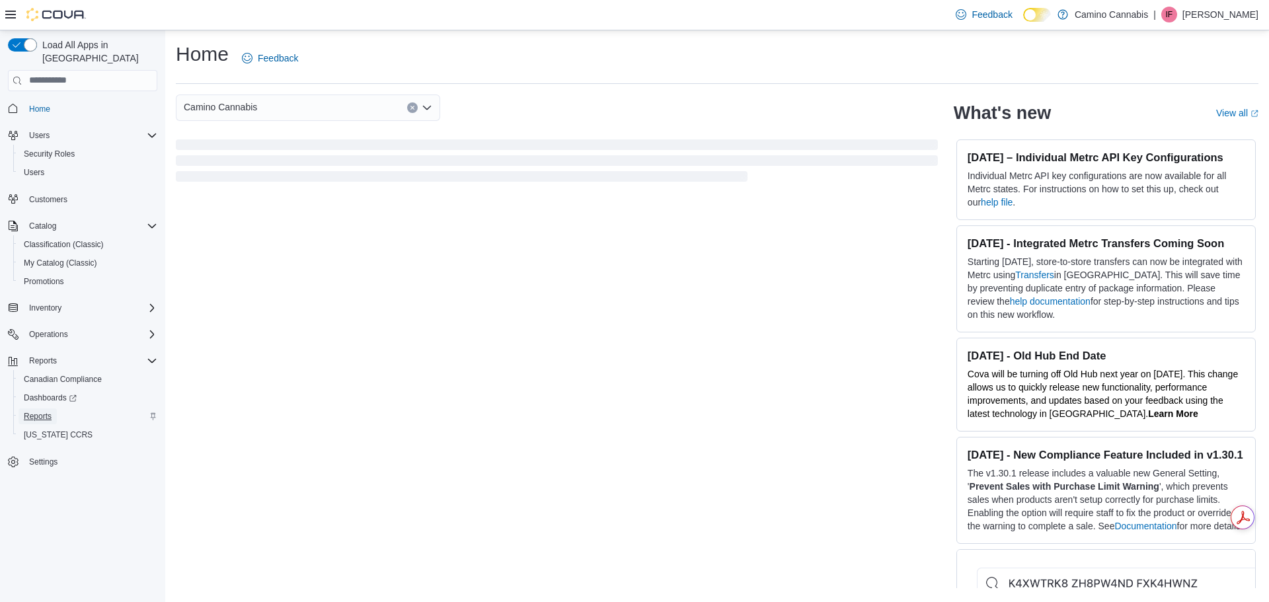
click at [48, 411] on span "Reports" at bounding box center [38, 416] width 28 height 11
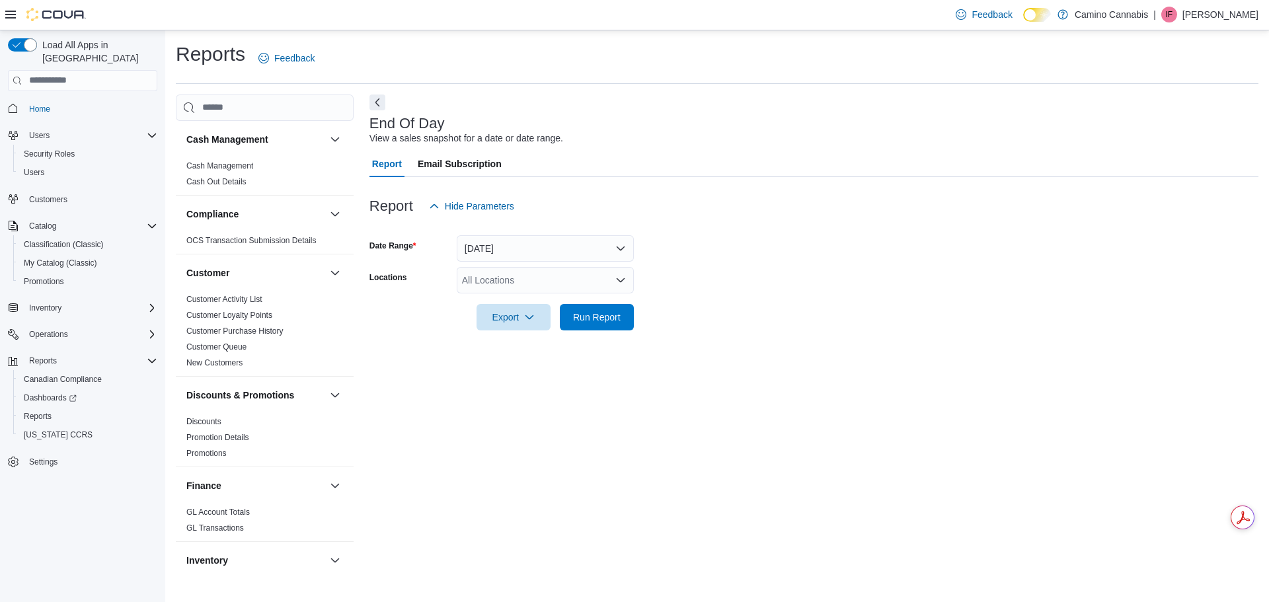
drag, startPoint x: 494, startPoint y: 272, endPoint x: 494, endPoint y: 279, distance: 6.6
click at [494, 273] on div "All Locations" at bounding box center [545, 280] width 177 height 26
click at [494, 319] on span "[STREET_ADDRESS]" at bounding box center [530, 321] width 91 height 13
drag, startPoint x: 531, startPoint y: 405, endPoint x: 601, endPoint y: 356, distance: 86.0
click at [532, 405] on div "End Of Day View a sales snapshot for a date or date range. Report Email Subscri…" at bounding box center [813, 334] width 889 height 478
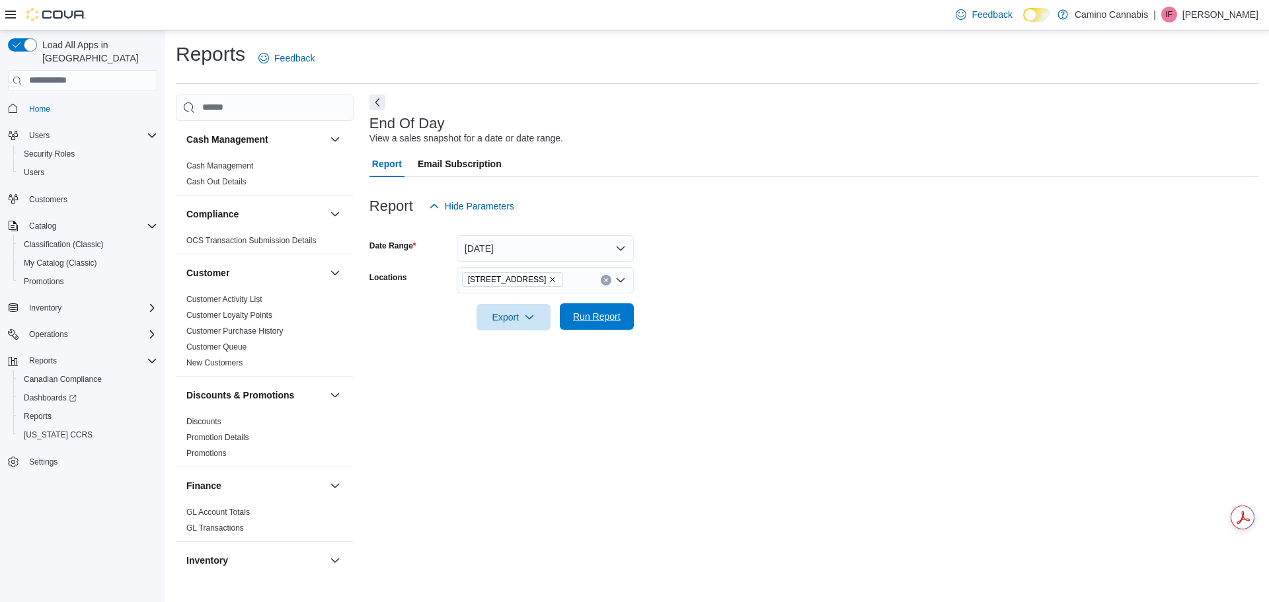
click at [603, 317] on span "Run Report" at bounding box center [597, 316] width 48 height 13
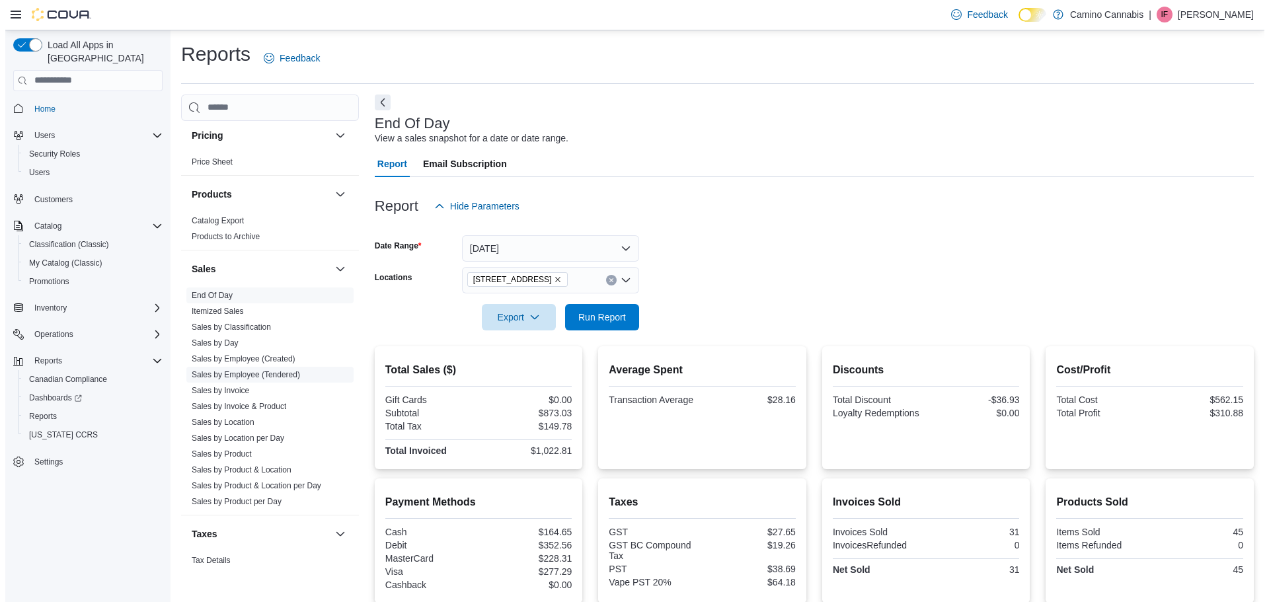
scroll to position [793, 0]
click at [241, 359] on link "Sales by Employee (Created)" at bounding box center [238, 357] width 104 height 9
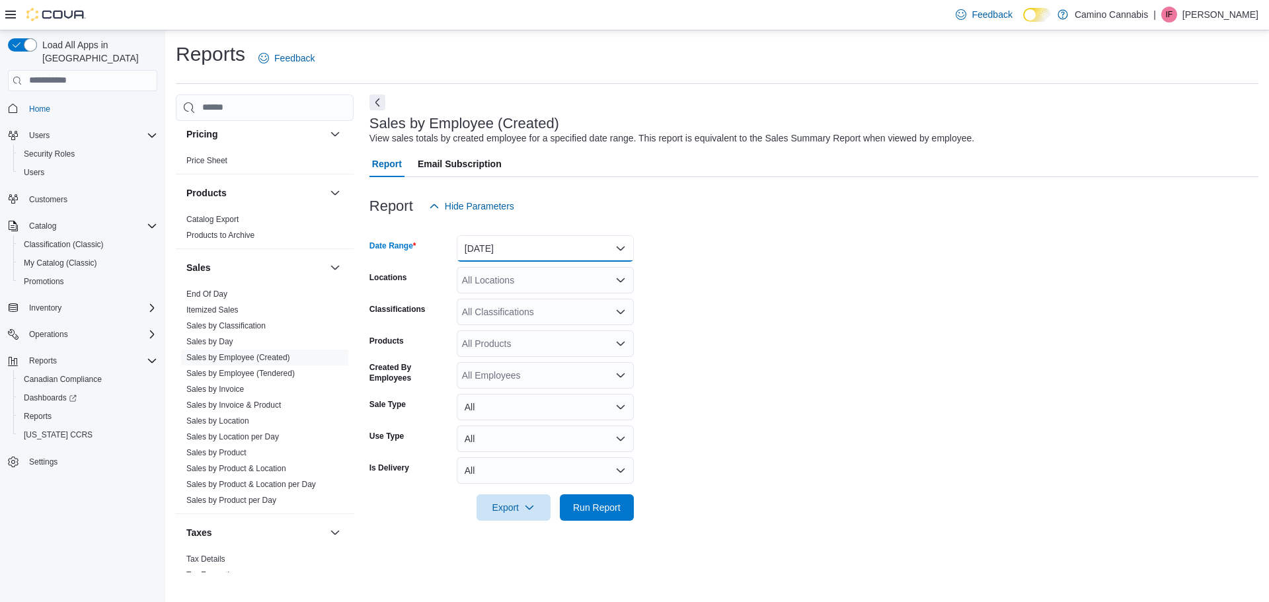
click at [520, 241] on button "[DATE]" at bounding box center [545, 248] width 177 height 26
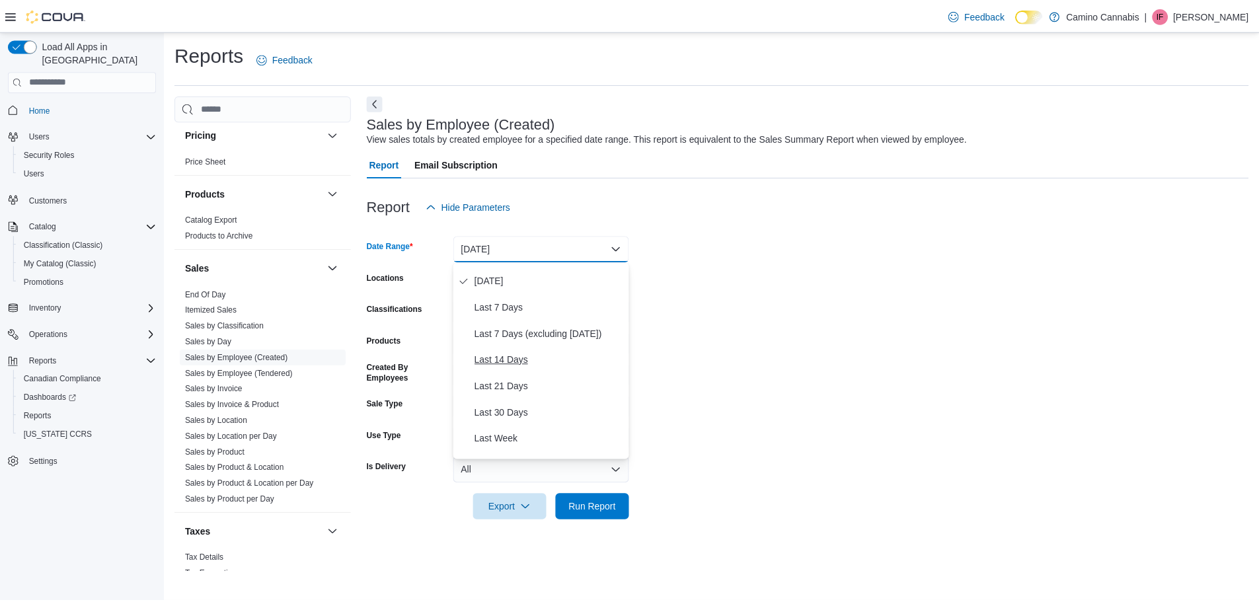
scroll to position [66, 0]
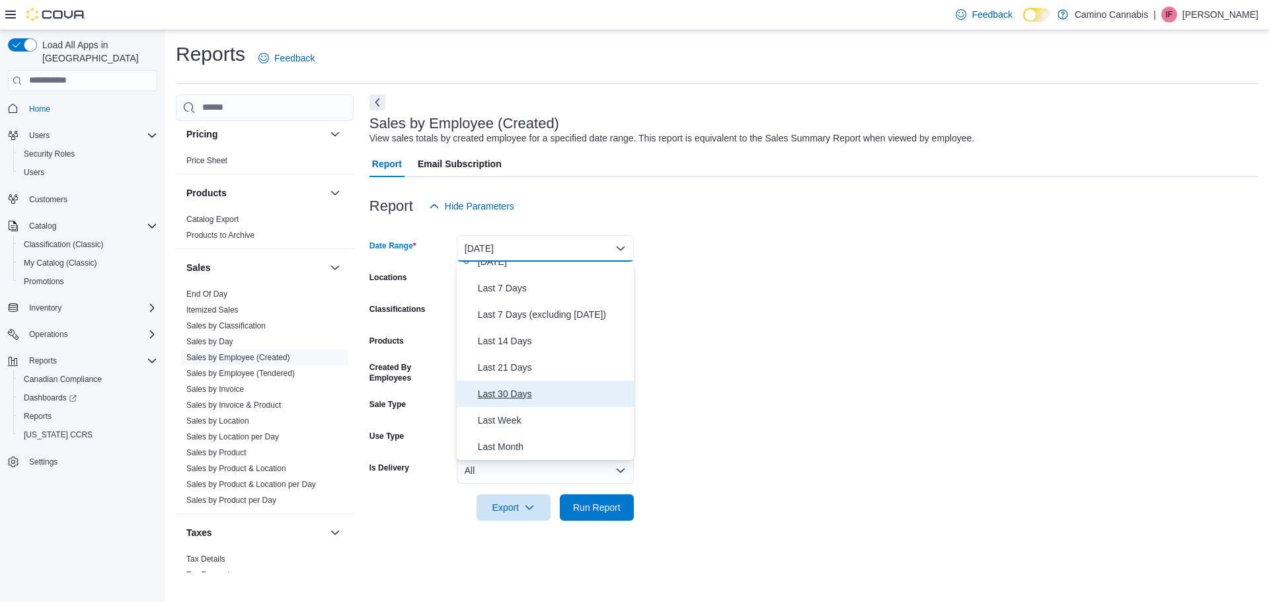
click at [525, 397] on span "Last 30 Days" at bounding box center [553, 394] width 151 height 16
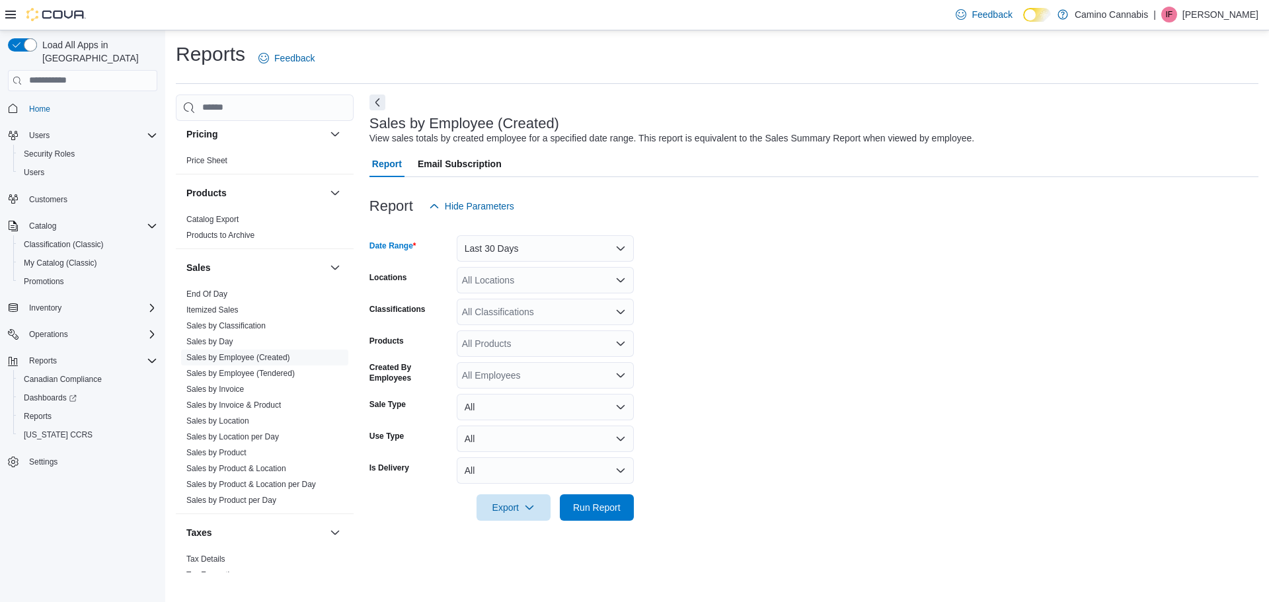
click at [508, 371] on div "All Employees" at bounding box center [545, 375] width 177 height 26
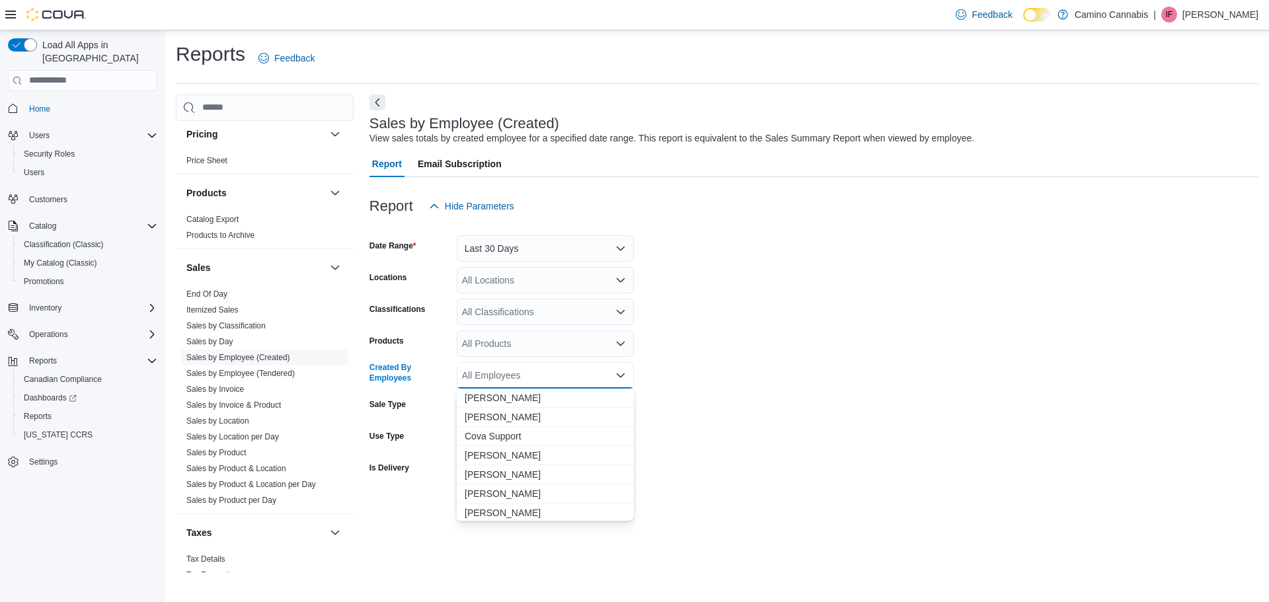
click at [858, 371] on form "Date Range Last 30 Days Locations All Locations Classifications All Classificat…" at bounding box center [813, 369] width 889 height 301
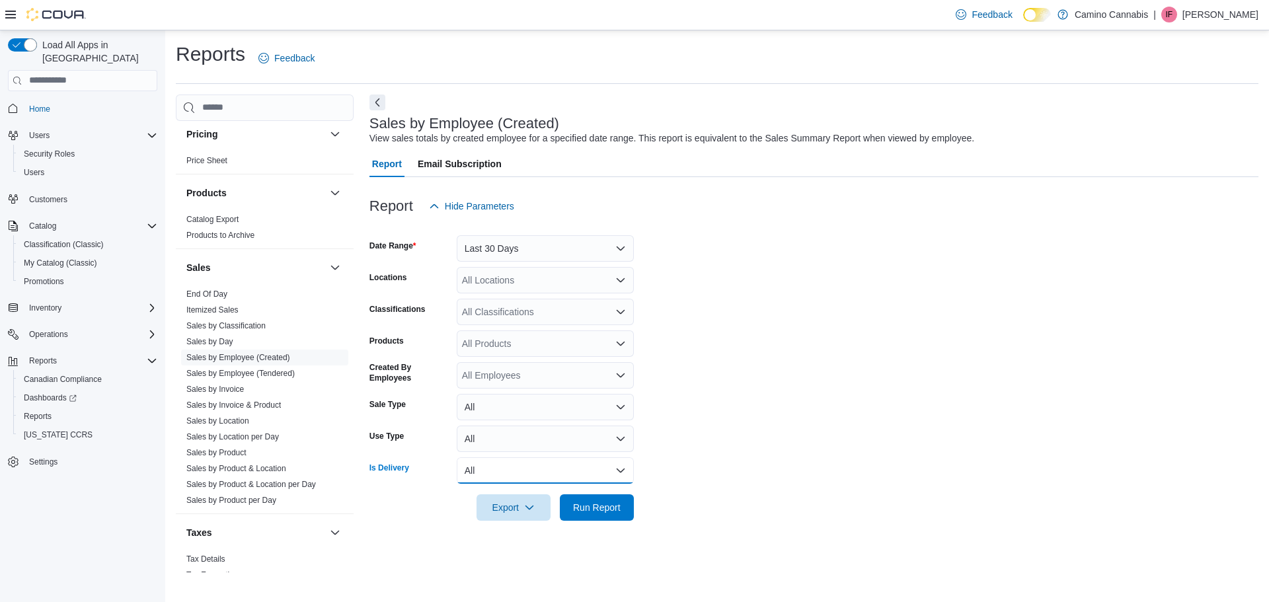
click at [489, 475] on button "All" at bounding box center [545, 470] width 177 height 26
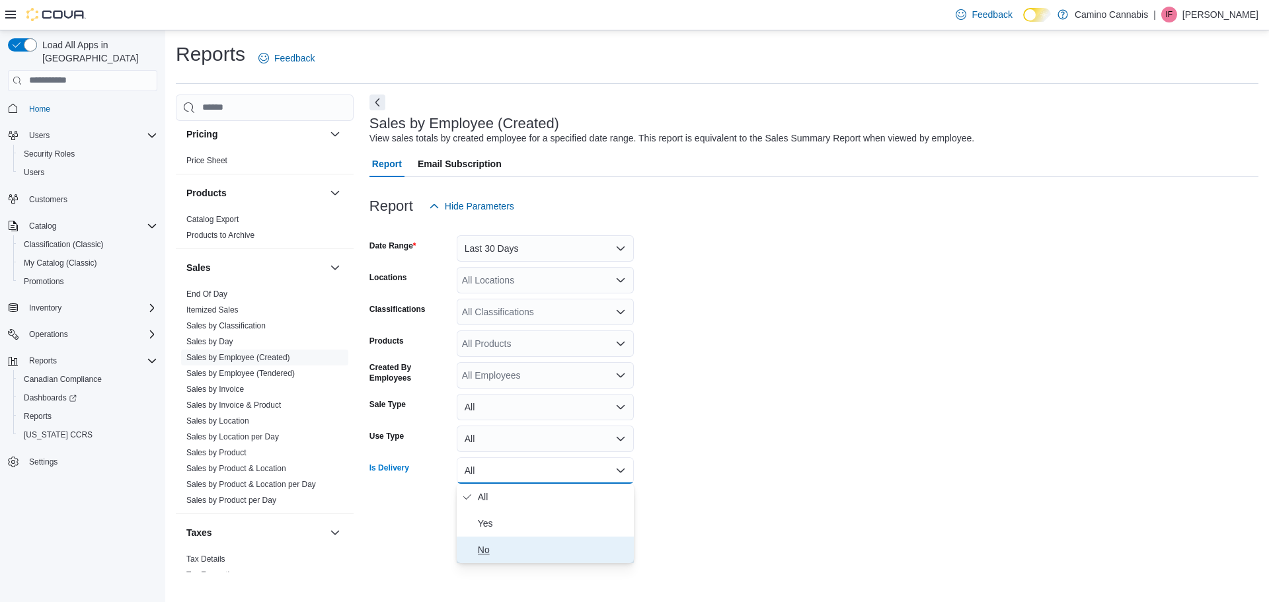
click at [493, 555] on span "No" at bounding box center [553, 550] width 151 height 16
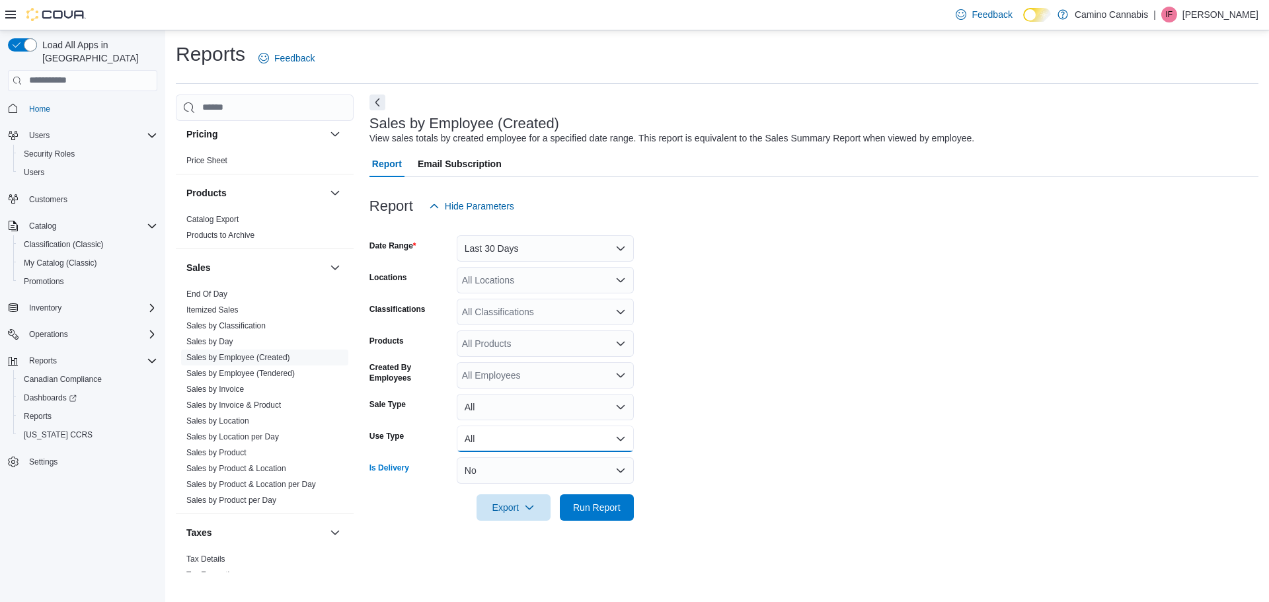
click at [488, 445] on button "All" at bounding box center [545, 439] width 177 height 26
click at [867, 443] on form "Date Range Last 30 Days Locations All Locations Classifications All Classificat…" at bounding box center [813, 369] width 889 height 301
click at [479, 383] on div "All Employees" at bounding box center [545, 375] width 177 height 26
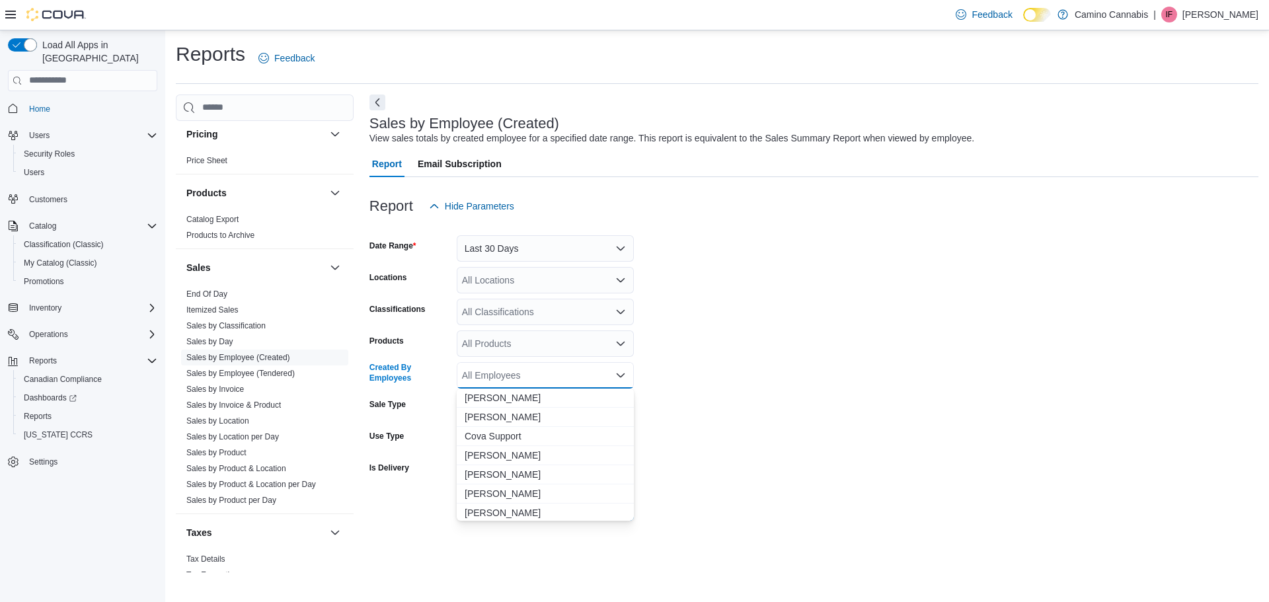
drag, startPoint x: 500, startPoint y: 374, endPoint x: 533, endPoint y: 371, distance: 33.9
click at [504, 372] on div "All Employees" at bounding box center [545, 375] width 177 height 26
click at [687, 354] on form "Date Range Last 30 Days Locations All Locations Classifications All Classificat…" at bounding box center [813, 369] width 889 height 301
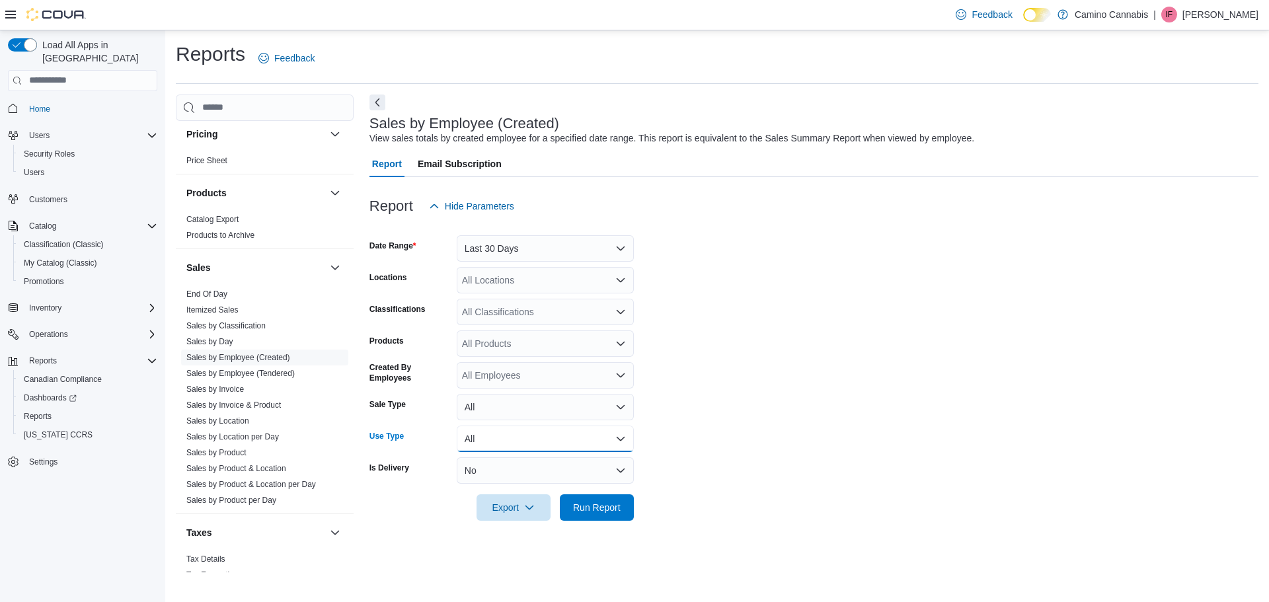
click at [473, 437] on button "All" at bounding box center [545, 439] width 177 height 26
click at [480, 475] on button "No" at bounding box center [545, 470] width 177 height 26
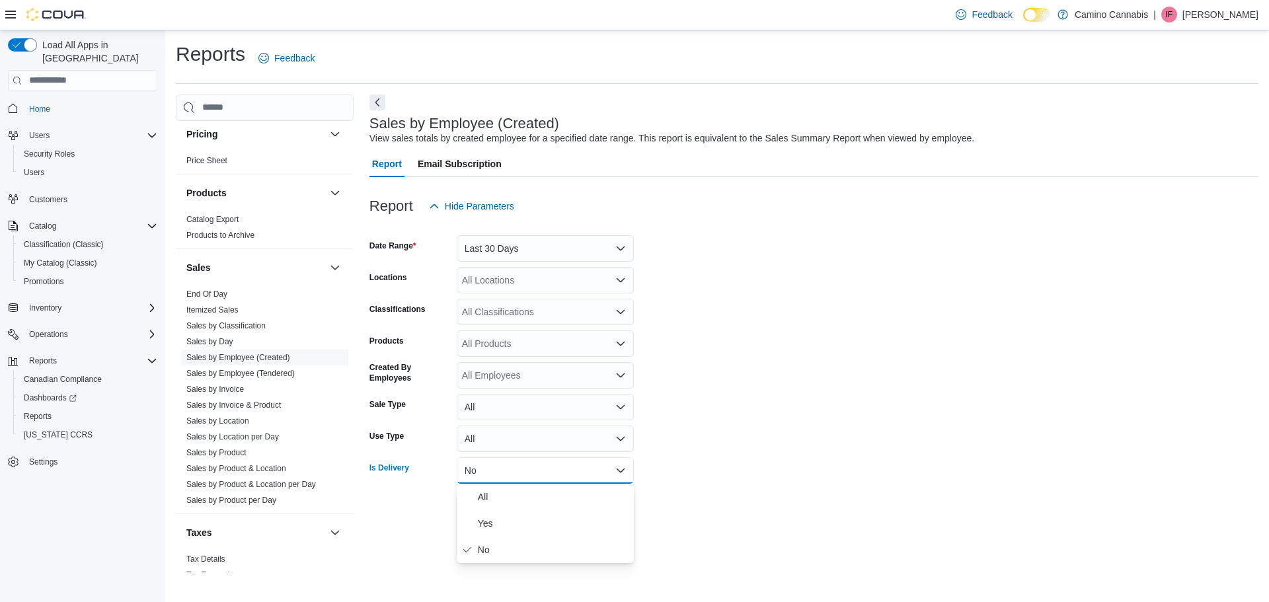
click at [480, 475] on button "No" at bounding box center [545, 470] width 177 height 26
click at [779, 429] on form "Date Range Last 30 Days Locations All Locations Classifications All Classificat…" at bounding box center [813, 369] width 889 height 301
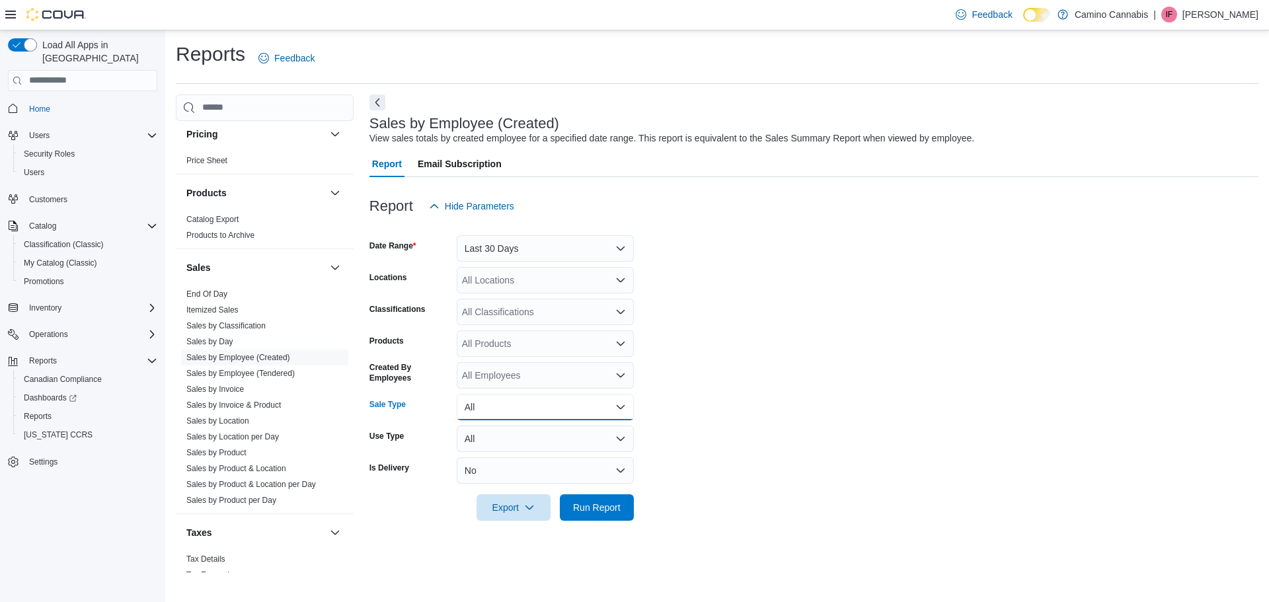
click at [553, 414] on button "All" at bounding box center [545, 407] width 177 height 26
click at [832, 389] on form "Date Range Last 30 Days Locations All Locations Classifications All Classificat…" at bounding box center [813, 369] width 889 height 301
click at [555, 399] on button "All" at bounding box center [545, 407] width 177 height 26
click at [508, 463] on span "Sale" at bounding box center [553, 460] width 151 height 16
click at [609, 501] on span "Run Report" at bounding box center [597, 506] width 48 height 13
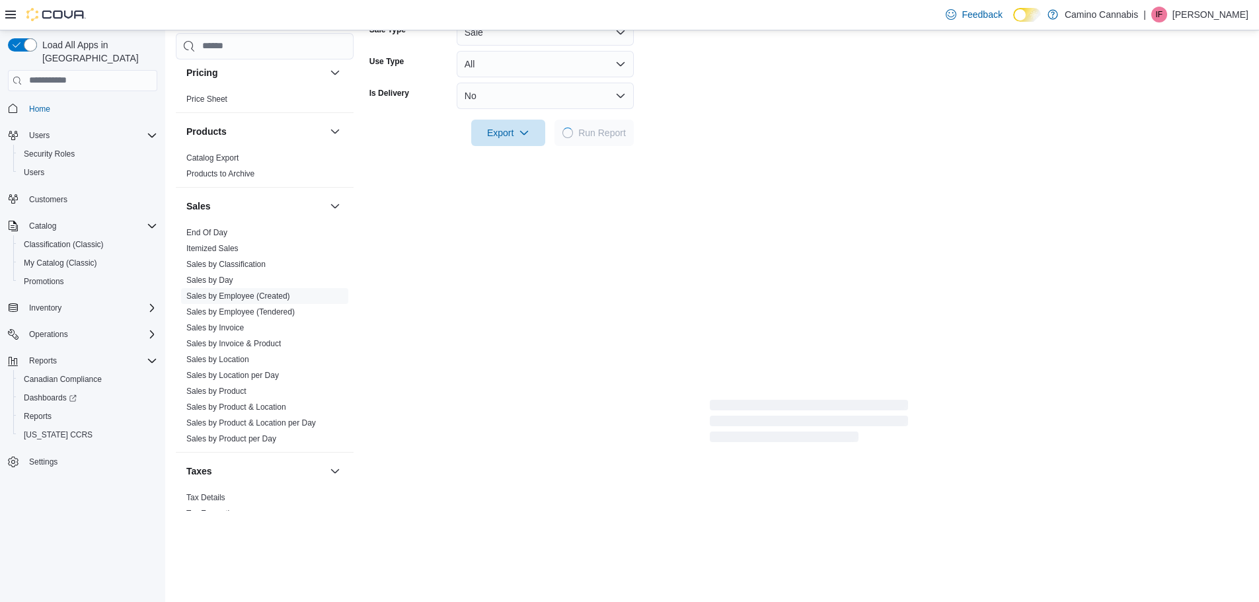
scroll to position [397, 0]
